Goal: Task Accomplishment & Management: Complete application form

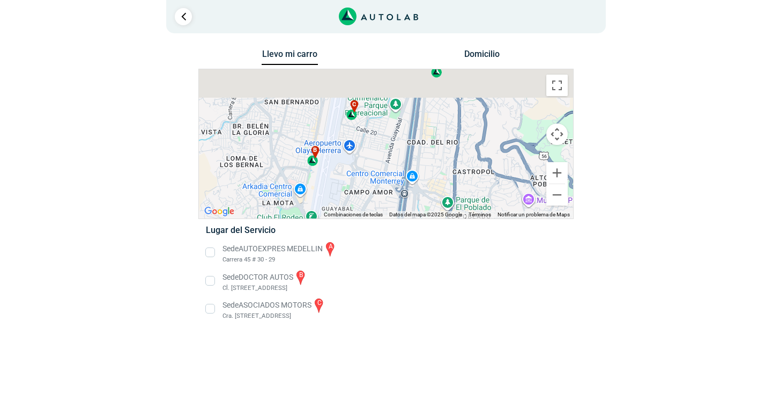
drag, startPoint x: 423, startPoint y: 174, endPoint x: 364, endPoint y: 208, distance: 67.8
click at [364, 208] on div "a b c" at bounding box center [386, 143] width 374 height 149
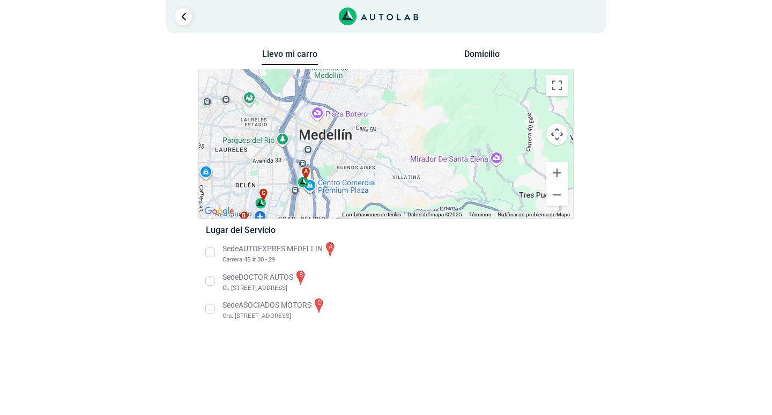
drag, startPoint x: 442, startPoint y: 156, endPoint x: 340, endPoint y: 149, distance: 103.2
click at [290, 133] on div "a b c" at bounding box center [386, 143] width 374 height 149
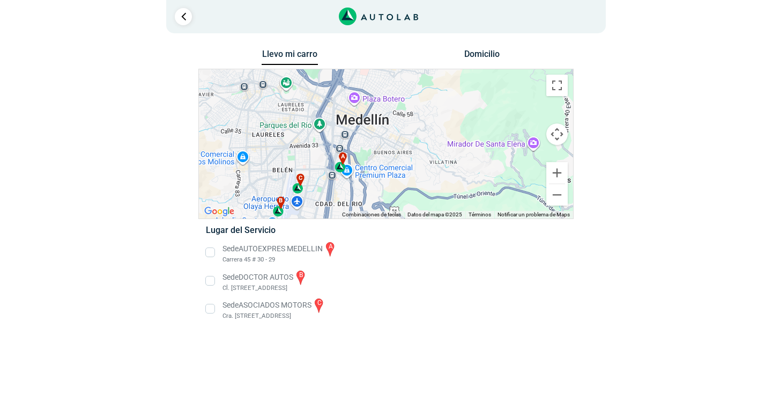
drag, startPoint x: 363, startPoint y: 161, endPoint x: 374, endPoint y: 113, distance: 49.0
click at [374, 117] on div "a b c" at bounding box center [386, 143] width 374 height 149
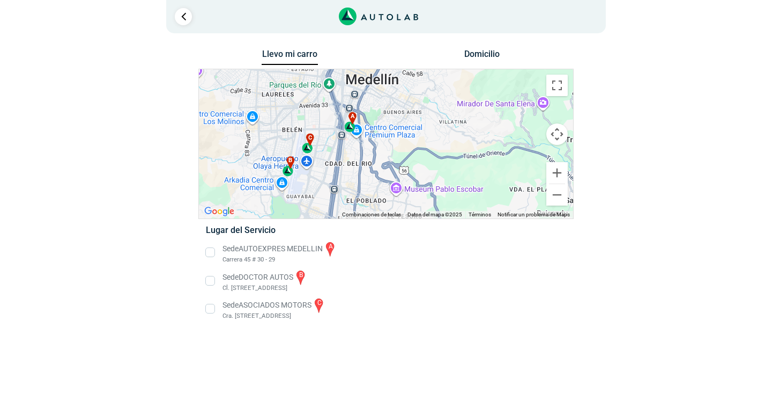
click at [373, 112] on div "a b c" at bounding box center [386, 143] width 374 height 149
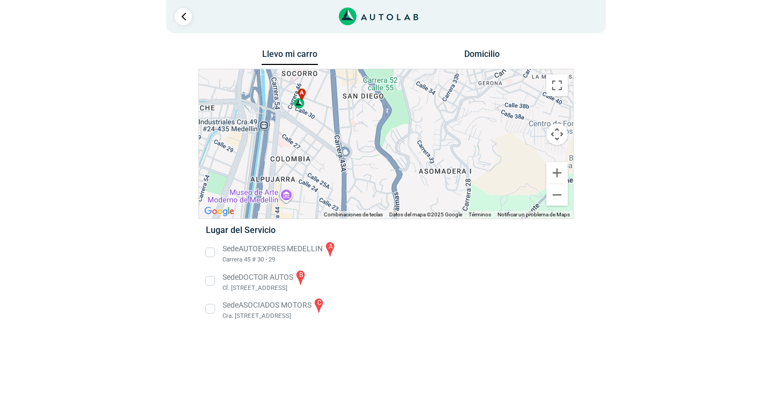
drag, startPoint x: 319, startPoint y: 119, endPoint x: 363, endPoint y: 174, distance: 71.4
click at [363, 174] on div "a b c" at bounding box center [386, 143] width 374 height 149
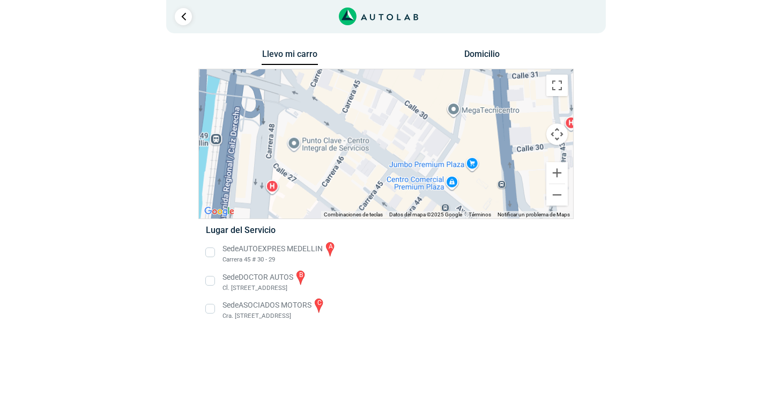
drag, startPoint x: 328, startPoint y: 159, endPoint x: 344, endPoint y: 194, distance: 38.4
click at [344, 194] on div "a b c" at bounding box center [386, 143] width 374 height 149
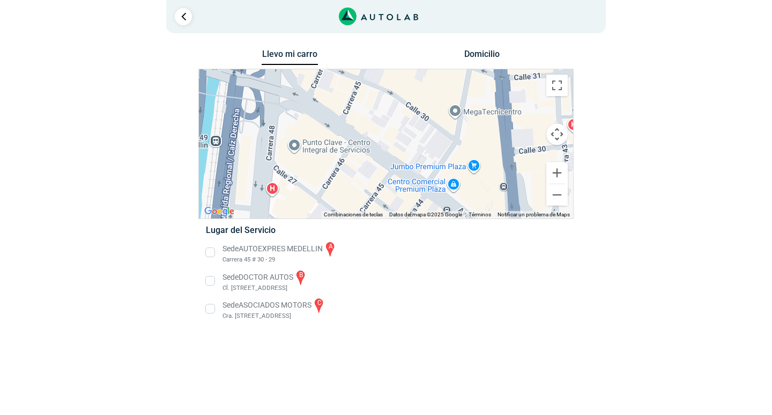
drag, startPoint x: 373, startPoint y: 134, endPoint x: 365, endPoint y: 202, distance: 68.0
click at [365, 202] on div "a b c" at bounding box center [386, 143] width 374 height 149
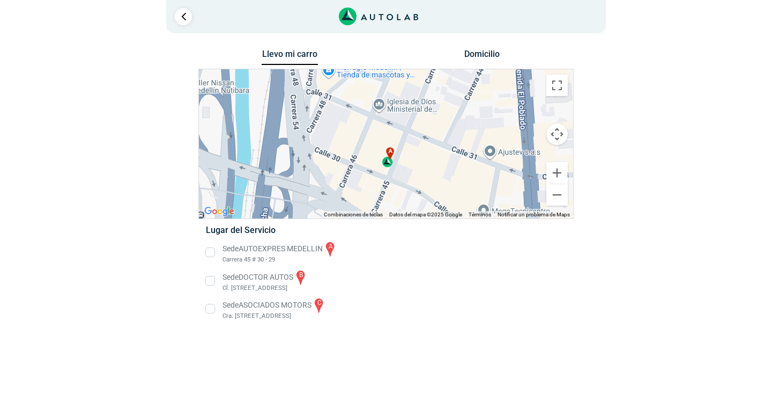
drag, startPoint x: 375, startPoint y: 181, endPoint x: 424, endPoint y: 126, distance: 73.3
click at [424, 128] on div "a b c" at bounding box center [386, 143] width 374 height 149
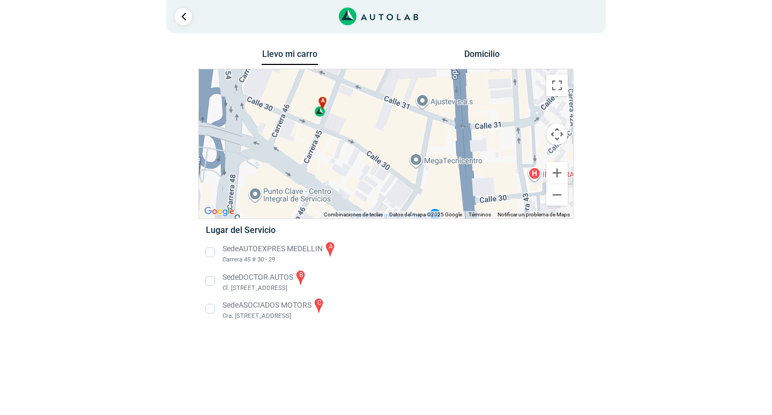
drag, startPoint x: 371, startPoint y: 190, endPoint x: 300, endPoint y: 149, distance: 81.2
click at [300, 149] on div "a b c" at bounding box center [386, 143] width 374 height 149
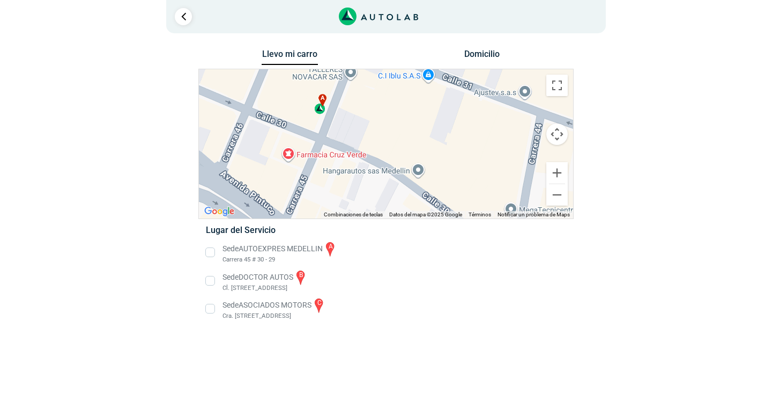
drag, startPoint x: 331, startPoint y: 123, endPoint x: 342, endPoint y: 178, distance: 55.7
click at [340, 175] on div "a b c" at bounding box center [386, 143] width 374 height 149
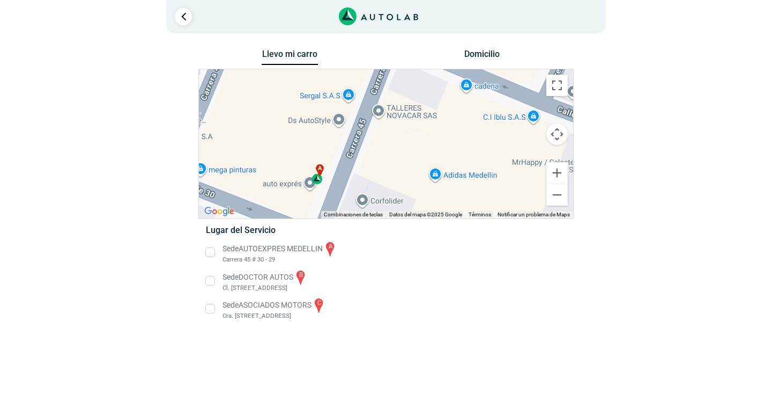
drag, startPoint x: 365, startPoint y: 132, endPoint x: 388, endPoint y: 189, distance: 61.8
click at [388, 189] on div "a b c" at bounding box center [386, 143] width 374 height 149
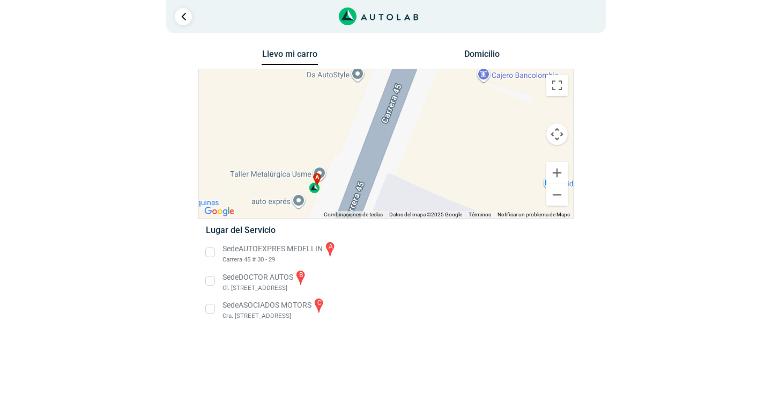
drag, startPoint x: 371, startPoint y: 167, endPoint x: 406, endPoint y: 188, distance: 40.7
click at [406, 188] on div "a b c" at bounding box center [386, 143] width 374 height 149
